Goal: Information Seeking & Learning: Learn about a topic

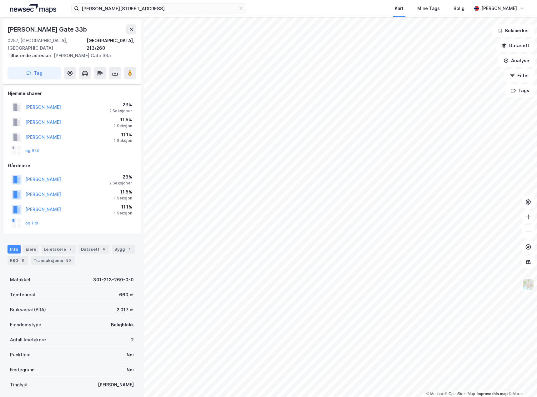
scroll to position [49, 0]
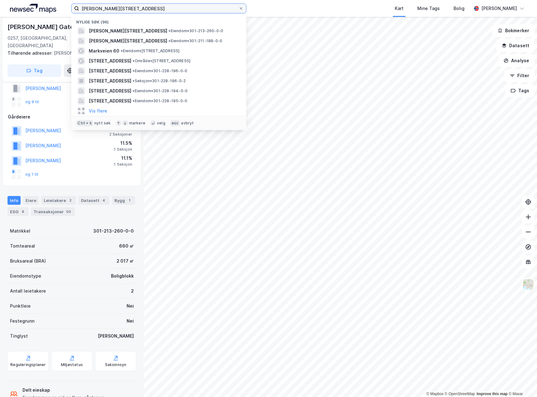
click at [136, 11] on input "[PERSON_NAME][STREET_ADDRESS]" at bounding box center [158, 8] width 159 height 9
click at [131, 33] on span "[PERSON_NAME][STREET_ADDRESS]" at bounding box center [128, 31] width 78 height 8
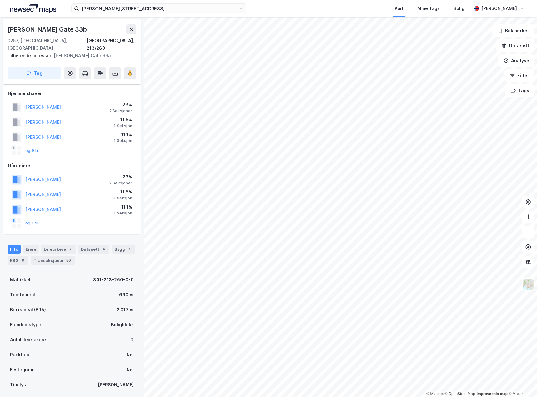
scroll to position [49, 0]
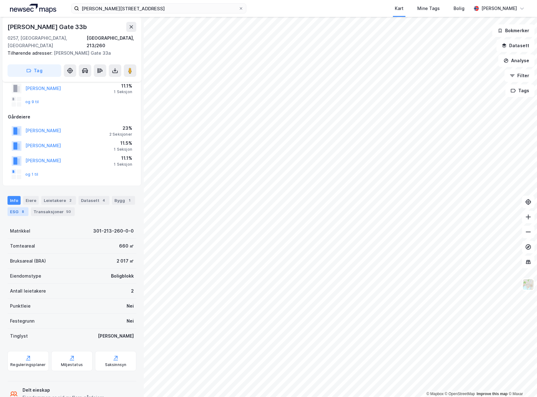
click at [18, 207] on div "ESG 8" at bounding box center [18, 211] width 21 height 9
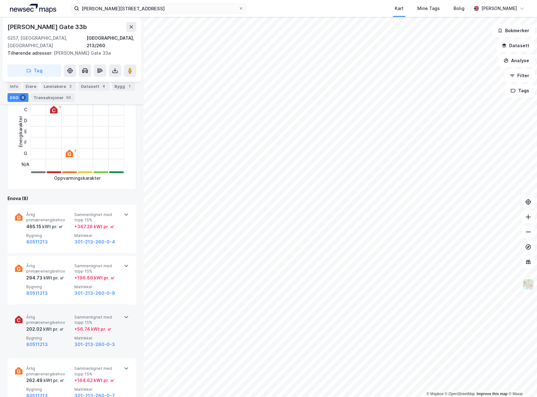
scroll to position [281, 0]
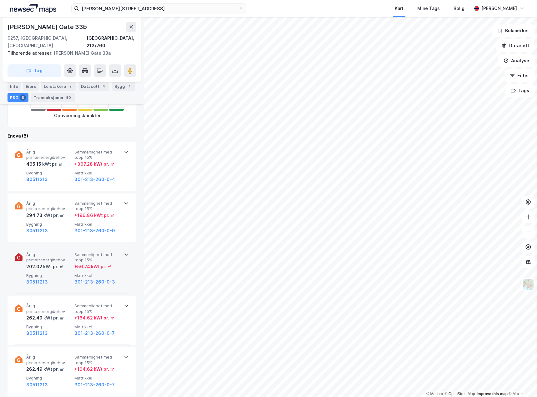
click at [71, 280] on div "Årlig primærenergibehov 202.02 kWt pr. ㎡ Sammenlignet med topp 15% + 56.74 kWt …" at bounding box center [72, 269] width 114 height 49
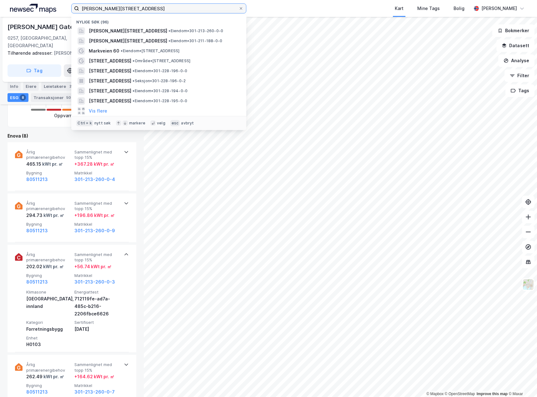
drag, startPoint x: 154, startPoint y: 13, endPoint x: 0, endPoint y: 3, distance: 155.1
click at [0, 3] on html "niels juels gate 33 Nylige søk (96) Niels Juels gate 33A, 0257, OSLO, OSLO • Ei…" at bounding box center [268, 198] width 537 height 397
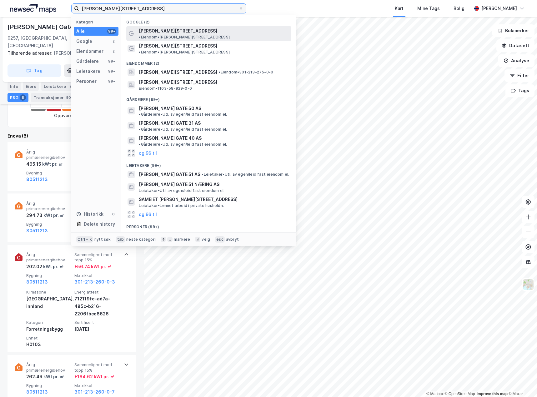
type input "niels juels gate 51"
click at [207, 35] on span "• Eiendom • Niels Juels gate 51, 0259 Oslo" at bounding box center [184, 37] width 91 height 5
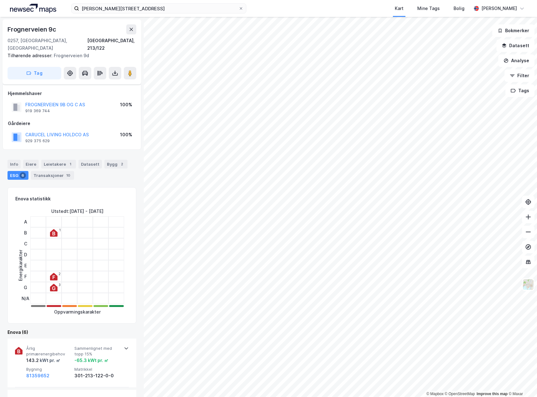
scroll to position [281, 0]
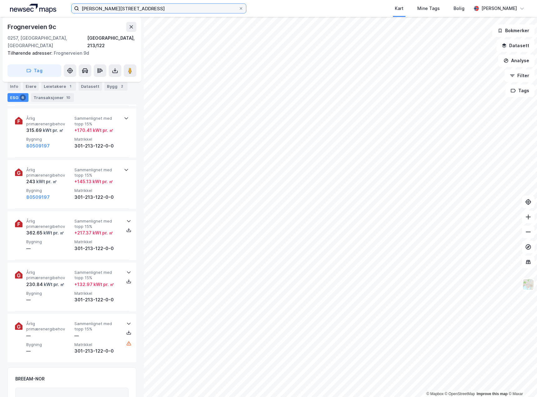
click at [169, 9] on input "niels juels gate 51" at bounding box center [158, 8] width 159 height 9
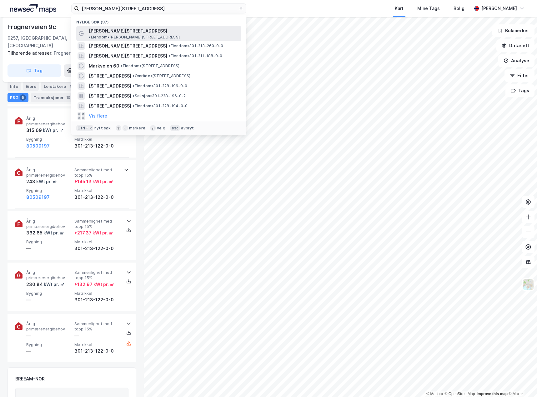
click at [178, 35] on span "• Eiendom • Niels Juels gate 51, 0259 Oslo" at bounding box center [134, 37] width 91 height 5
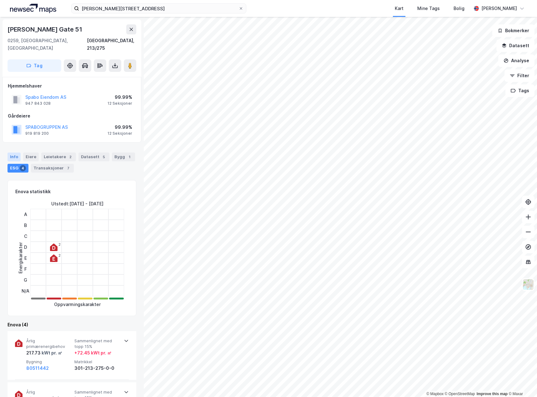
click at [10, 153] on div "Info" at bounding box center [14, 157] width 13 height 9
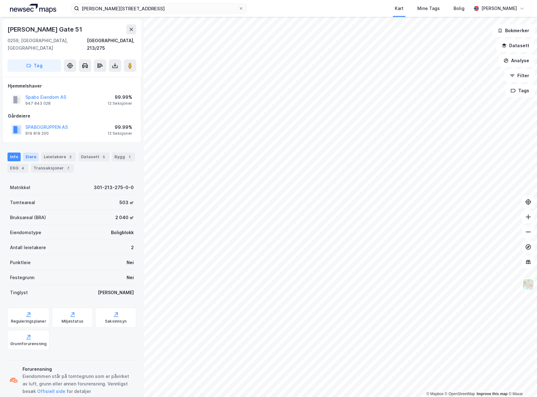
click at [29, 153] on div "Eiere" at bounding box center [31, 157] width 16 height 9
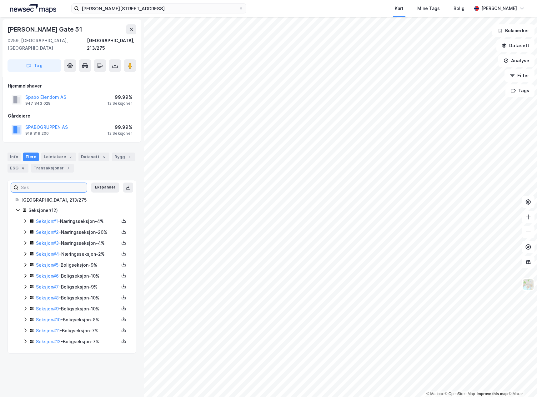
click at [48, 183] on input at bounding box center [52, 187] width 68 height 9
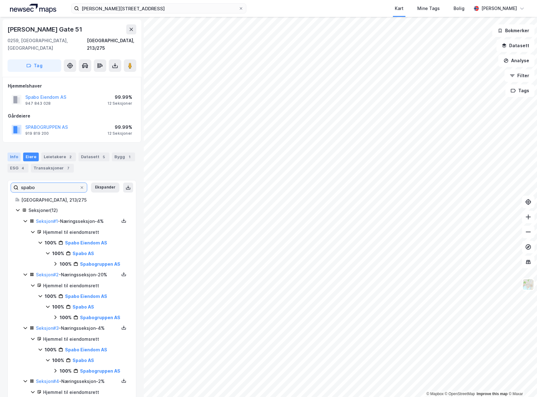
type input "spabo"
click at [17, 153] on div "Info" at bounding box center [14, 157] width 13 height 9
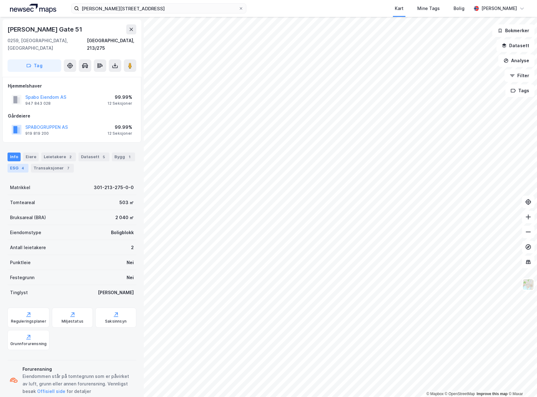
click at [21, 165] on div "4" at bounding box center [23, 168] width 6 height 6
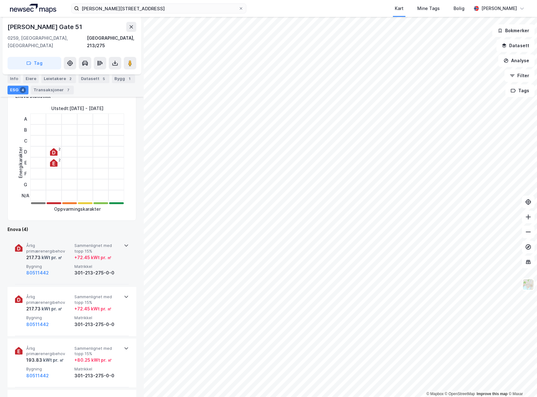
scroll to position [94, 0]
click at [64, 265] on span "Bygning" at bounding box center [49, 267] width 46 height 5
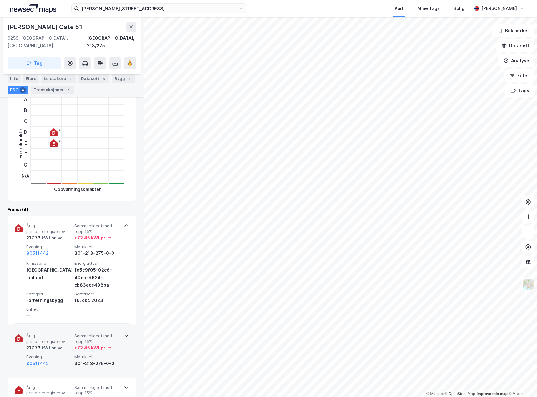
scroll to position [125, 0]
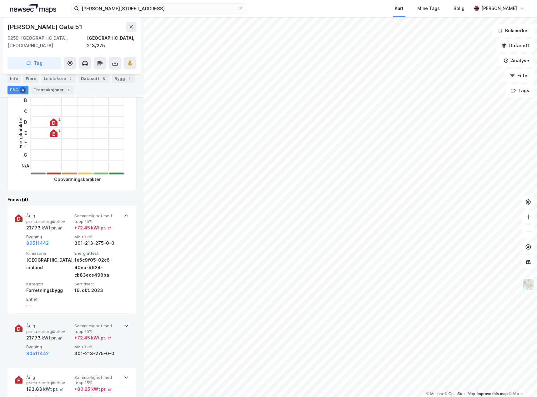
click at [63, 334] on div "217.73 kWt pr. ㎡" at bounding box center [49, 338] width 46 height 8
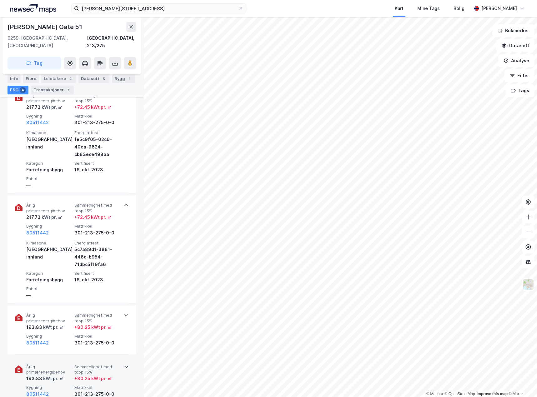
scroll to position [281, 0]
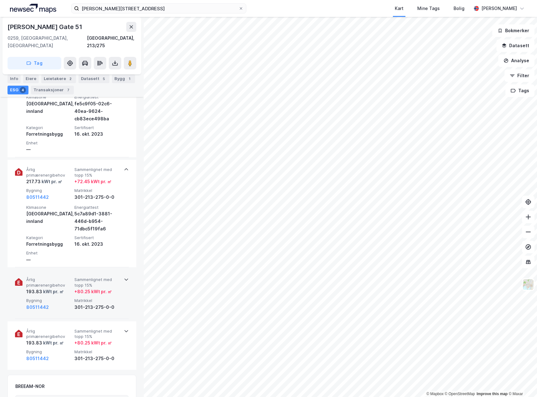
click at [59, 304] on div "80511442" at bounding box center [49, 308] width 46 height 8
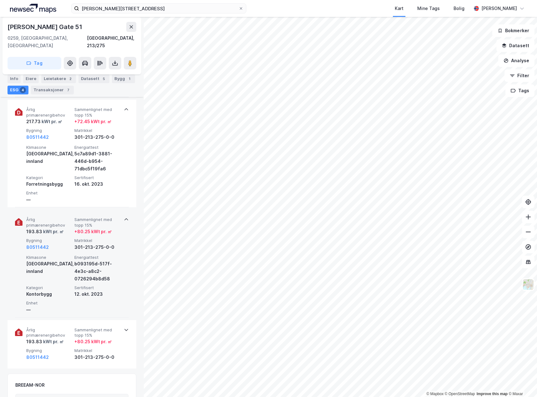
scroll to position [344, 0]
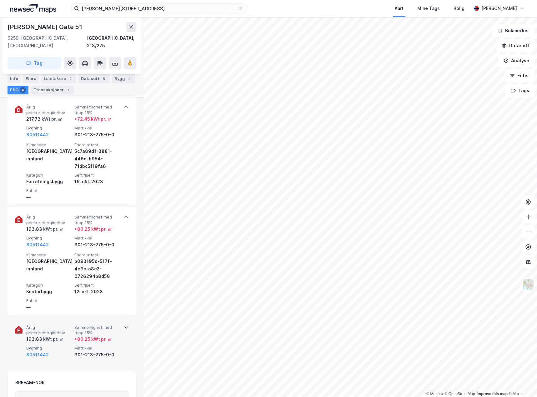
click at [62, 326] on span "Årlig primærenergibehov" at bounding box center [49, 330] width 46 height 11
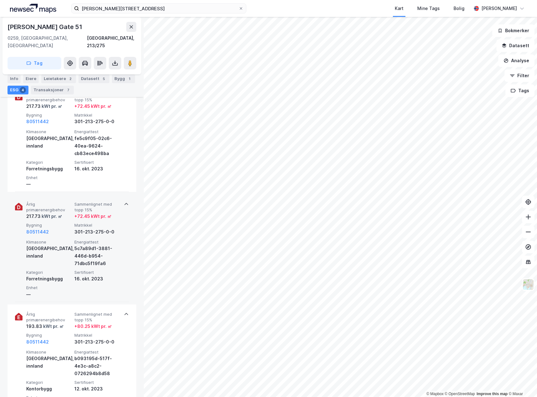
scroll to position [188, 0]
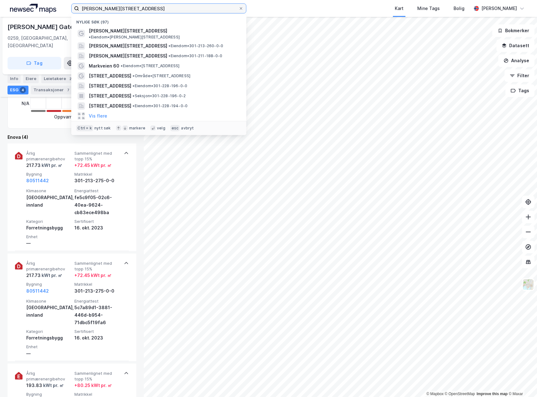
drag, startPoint x: 150, startPoint y: 10, endPoint x: 0, endPoint y: -7, distance: 151.1
click at [0, 0] on html "niels juels gate 51 Nylige søk (97) Niels Juels gate 51 • Eiendom • Niels Juels…" at bounding box center [268, 198] width 537 height 397
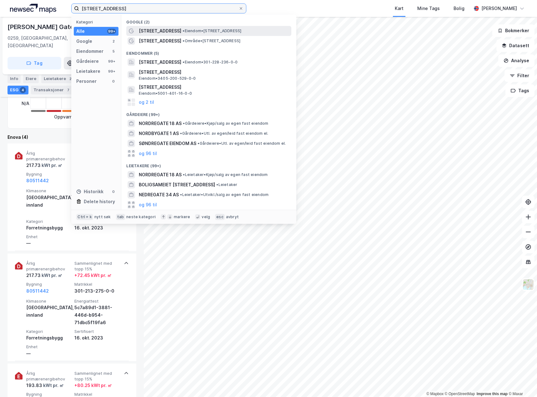
type input "nordregate 18"
click at [224, 32] on span "• Eiendom • [STREET_ADDRESS]" at bounding box center [212, 30] width 59 height 5
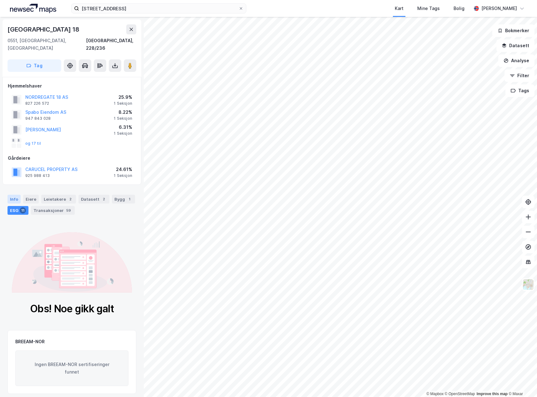
click at [9, 195] on div "Info" at bounding box center [14, 199] width 13 height 9
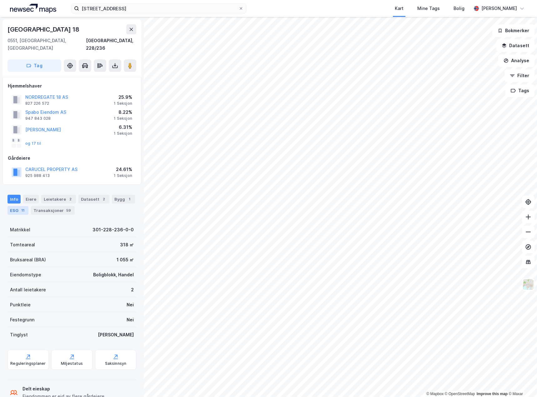
click at [13, 206] on div "ESG 11" at bounding box center [18, 210] width 21 height 9
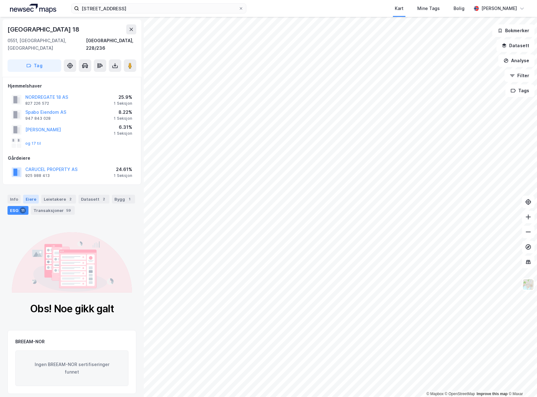
click at [31, 195] on div "Eiere" at bounding box center [31, 199] width 16 height 9
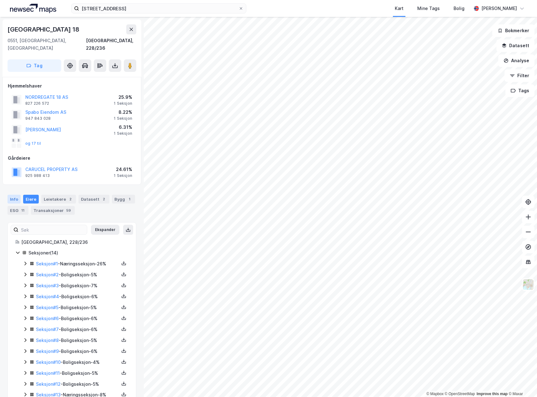
click at [11, 195] on div "Info" at bounding box center [14, 199] width 13 height 9
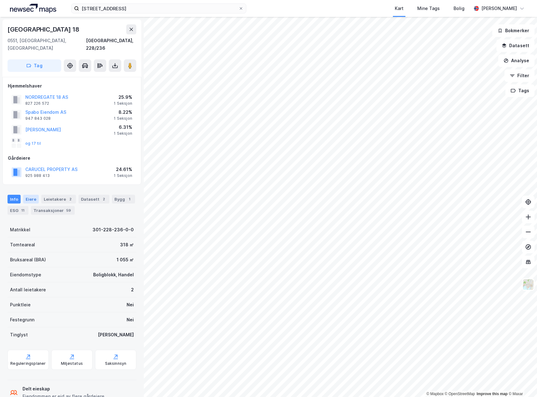
click at [26, 195] on div "Eiere" at bounding box center [31, 199] width 16 height 9
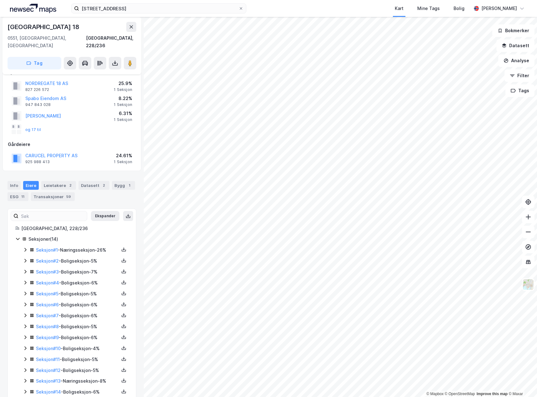
scroll to position [21, 0]
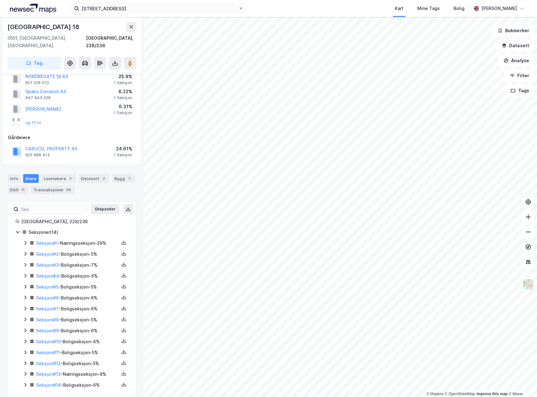
click at [26, 372] on icon at bounding box center [25, 374] width 2 height 4
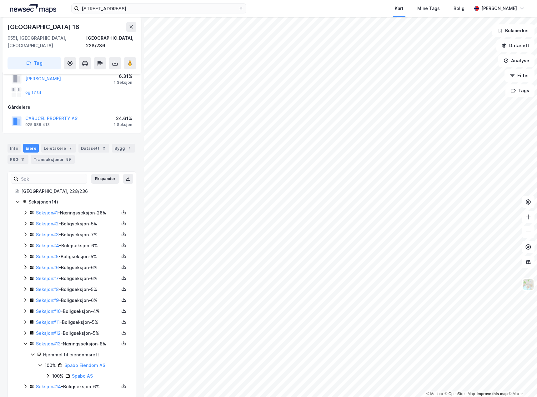
scroll to position [53, 0]
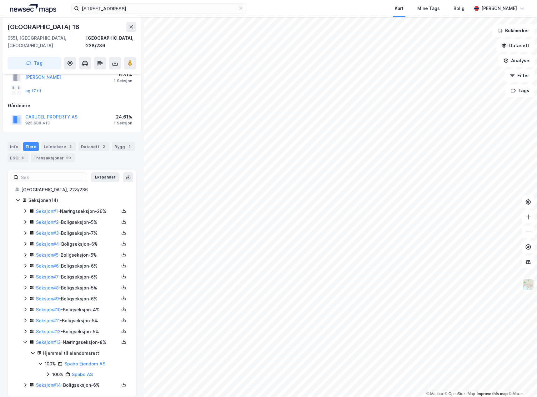
click at [26, 209] on icon at bounding box center [25, 211] width 5 height 5
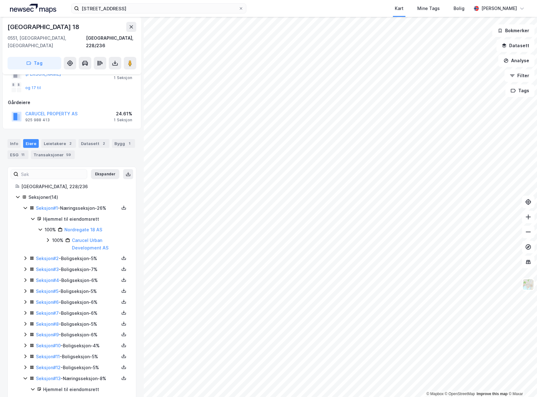
scroll to position [0, 0]
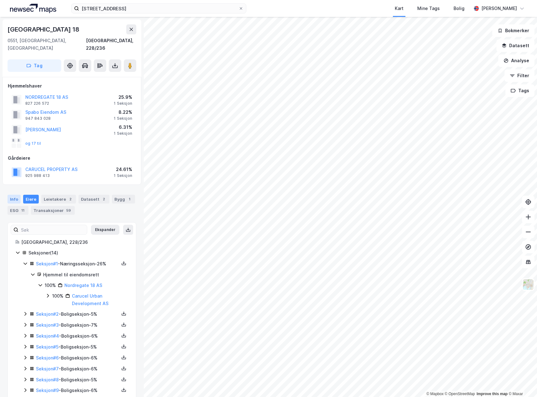
click at [14, 195] on div "Info" at bounding box center [14, 199] width 13 height 9
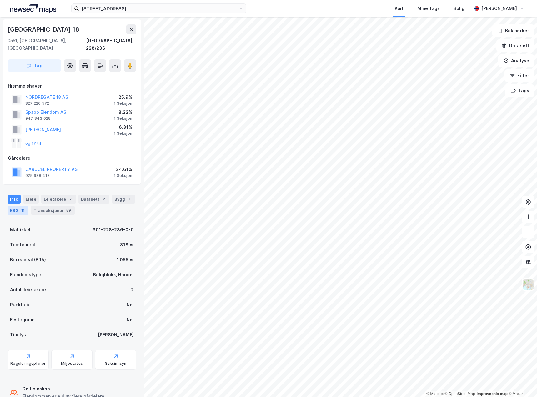
click at [10, 206] on div "ESG 11" at bounding box center [18, 210] width 21 height 9
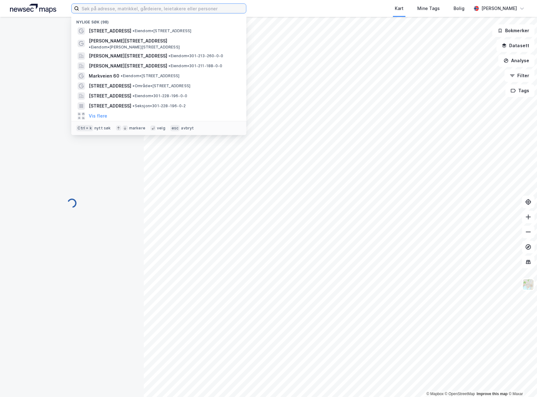
click at [136, 10] on input at bounding box center [162, 8] width 167 height 9
click at [146, 32] on span "• Eiendom • [STREET_ADDRESS]" at bounding box center [162, 30] width 59 height 5
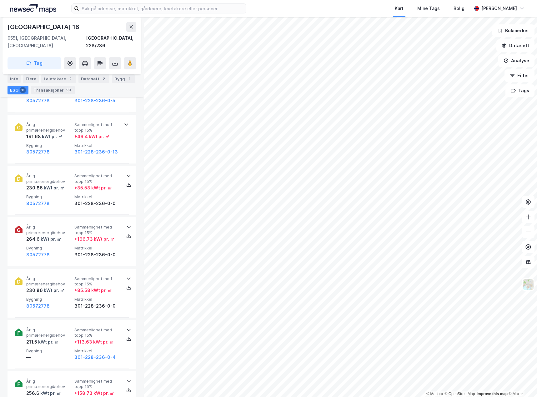
scroll to position [313, 0]
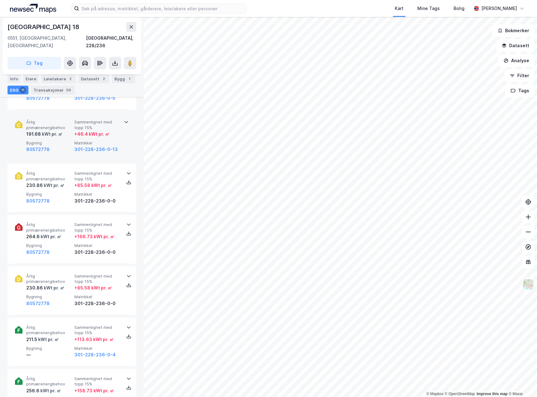
click at [56, 146] on div "Årlig primærenergibehov 191.68 kWt pr. ㎡ Sammenlignet med topp 15% + 46.4 kWt p…" at bounding box center [72, 136] width 114 height 49
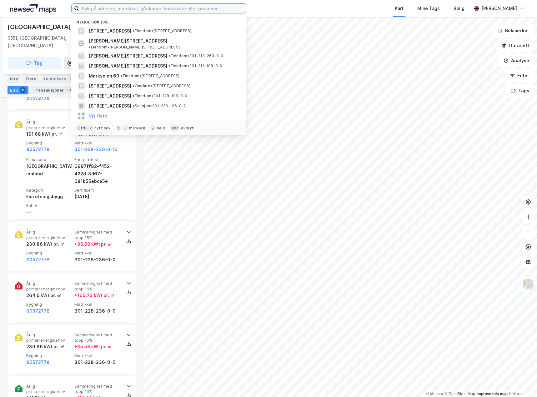
click at [162, 9] on input at bounding box center [162, 8] width 167 height 9
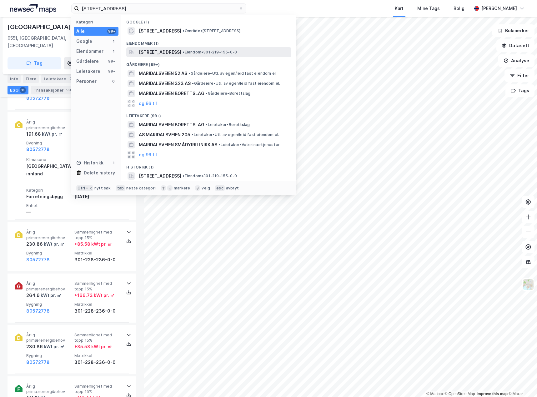
click at [181, 53] on span "[STREET_ADDRESS]" at bounding box center [160, 52] width 43 height 8
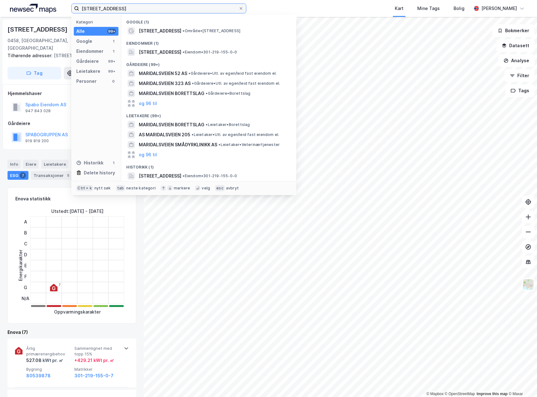
drag, startPoint x: 146, startPoint y: 9, endPoint x: 0, endPoint y: 22, distance: 147.1
click at [0, 22] on html "maridalsveien 52b Kategori Alle 99+ Google 1 Eiendommer 1 Gårdeiere 99+ Leietak…" at bounding box center [268, 198] width 537 height 397
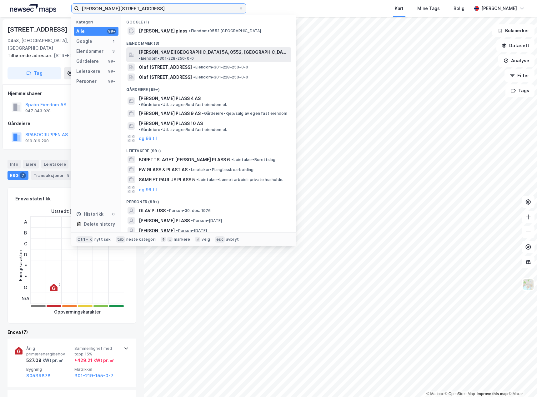
type input "[PERSON_NAME][STREET_ADDRESS]"
click at [141, 56] on span "•" at bounding box center [140, 58] width 2 height 5
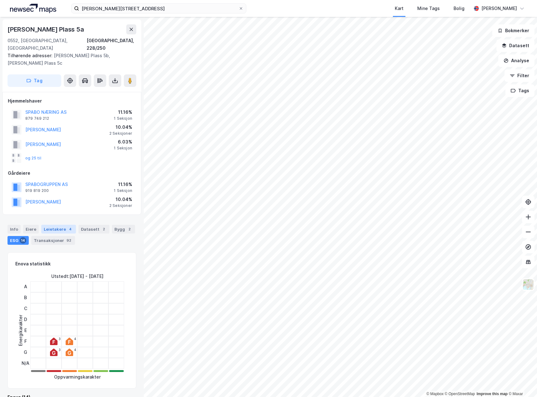
click at [59, 225] on div "Leietakere 4" at bounding box center [58, 229] width 35 height 9
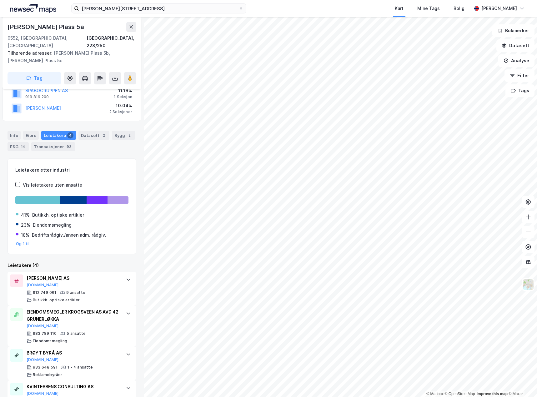
scroll to position [103, 0]
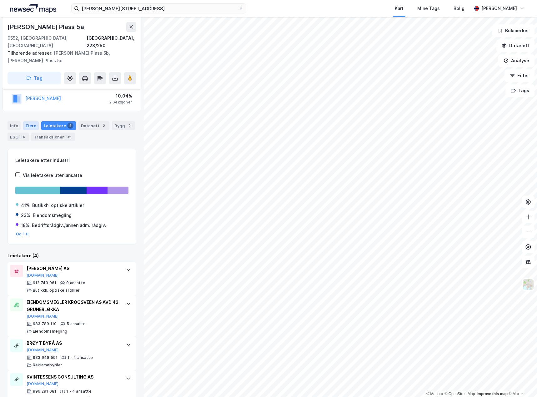
click at [27, 121] on div "Eiere" at bounding box center [31, 125] width 16 height 9
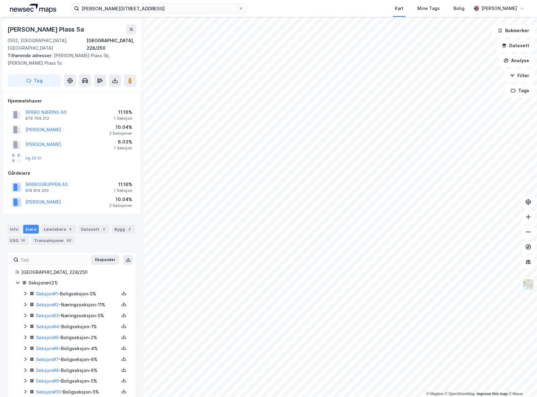
click at [24, 302] on icon at bounding box center [25, 304] width 5 height 5
click at [16, 225] on div "Info" at bounding box center [14, 229] width 13 height 9
